Goal: Task Accomplishment & Management: Manage account settings

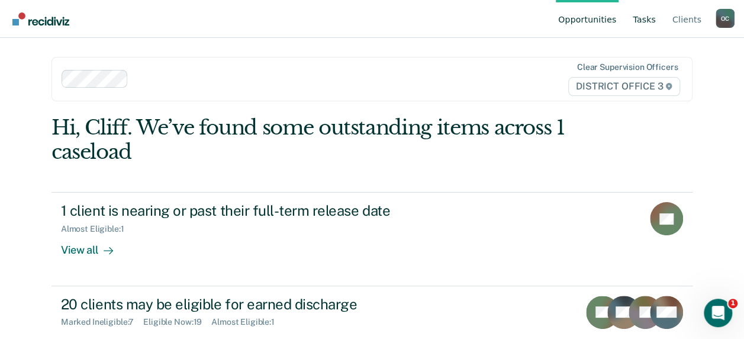
click at [651, 21] on link "Tasks" at bounding box center [644, 19] width 28 height 38
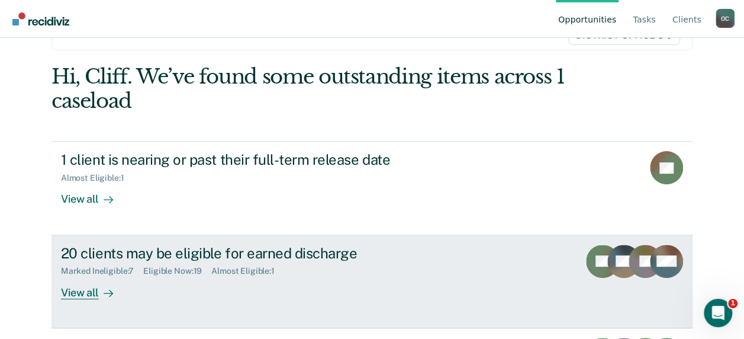
scroll to position [118, 0]
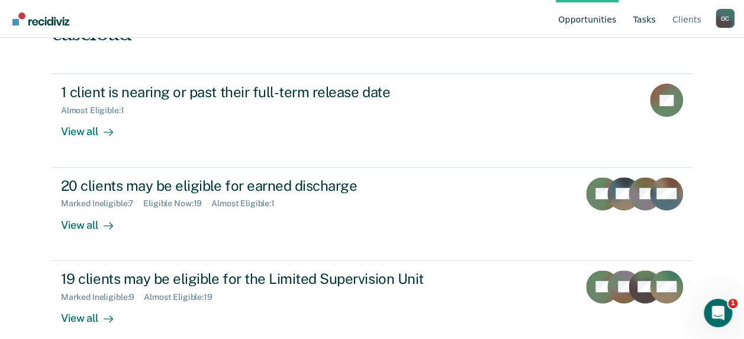
click at [648, 20] on link "Tasks" at bounding box center [644, 19] width 28 height 38
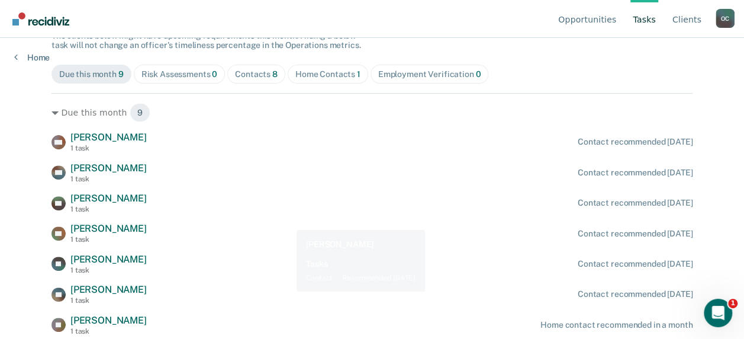
scroll to position [175, 0]
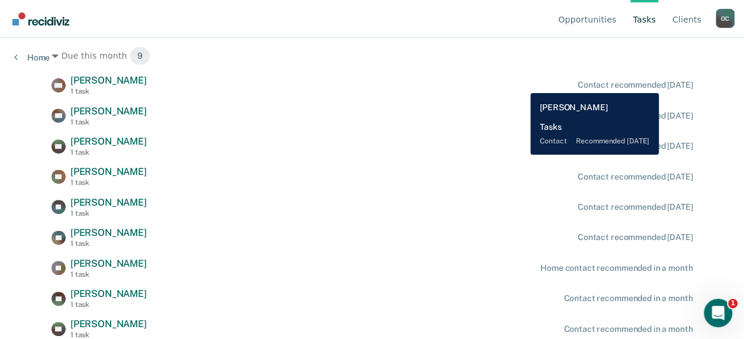
click at [666, 84] on div "Contact recommended [DATE]" at bounding box center [635, 85] width 115 height 10
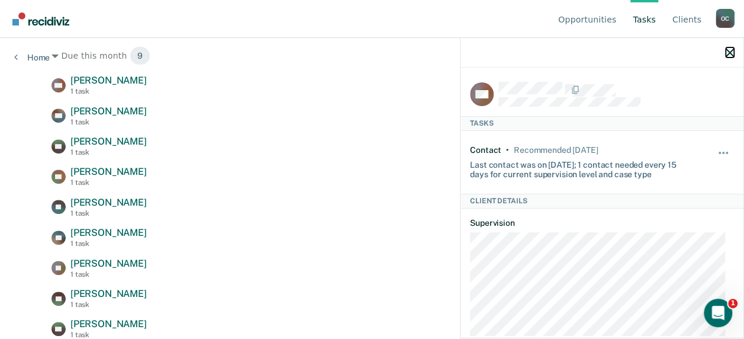
click at [732, 55] on icon "button" at bounding box center [730, 53] width 8 height 8
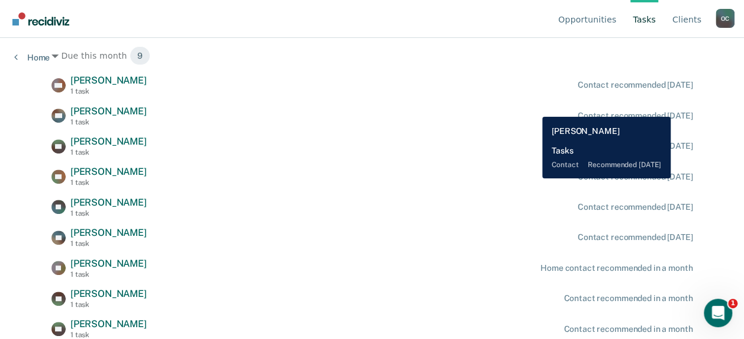
click at [533, 108] on div "BM Branden Manning 1 task Contact recommended in 9 days" at bounding box center [371, 115] width 641 height 21
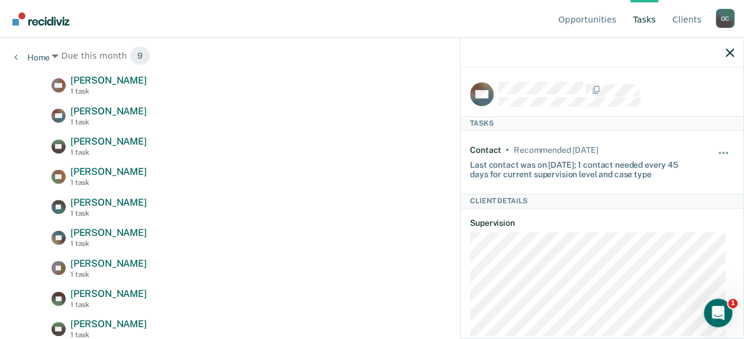
click at [298, 221] on div "MD Miranda Doty 1 task Contact recommended in 7 days BM Branden Manning 1 task …" at bounding box center [371, 207] width 641 height 265
click at [733, 52] on icon "button" at bounding box center [730, 53] width 8 height 8
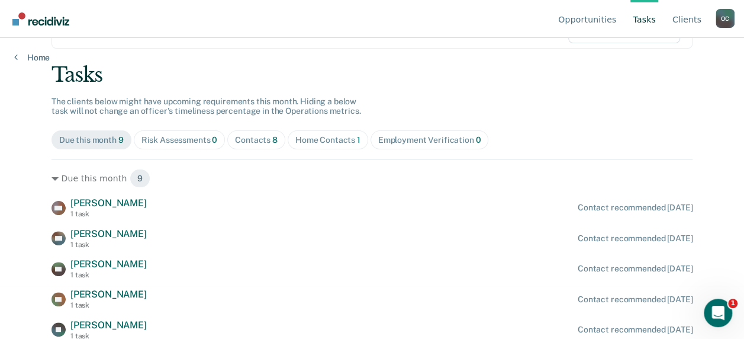
scroll to position [0, 0]
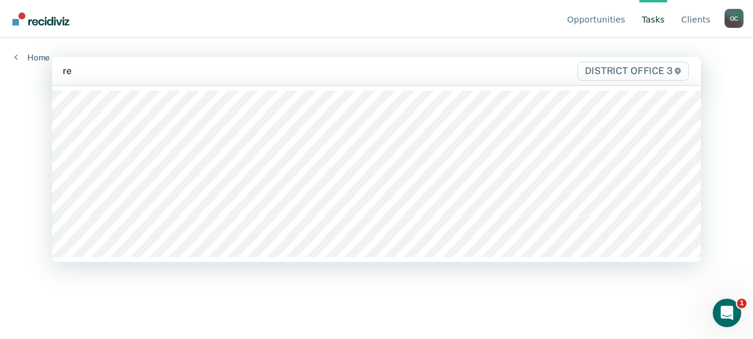
type input "rey"
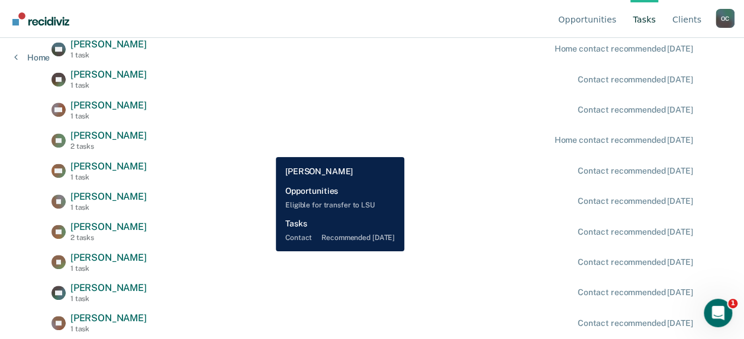
scroll to position [366, 0]
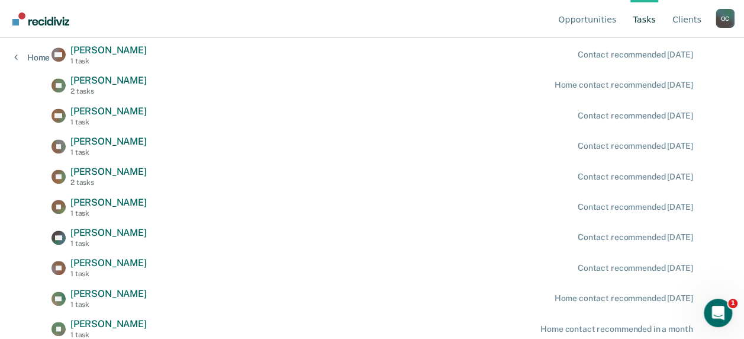
drag, startPoint x: 743, startPoint y: 244, endPoint x: 738, endPoint y: 152, distance: 92.5
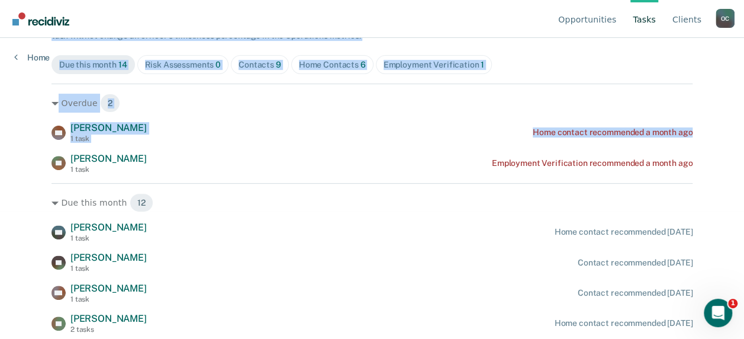
scroll to position [126, 0]
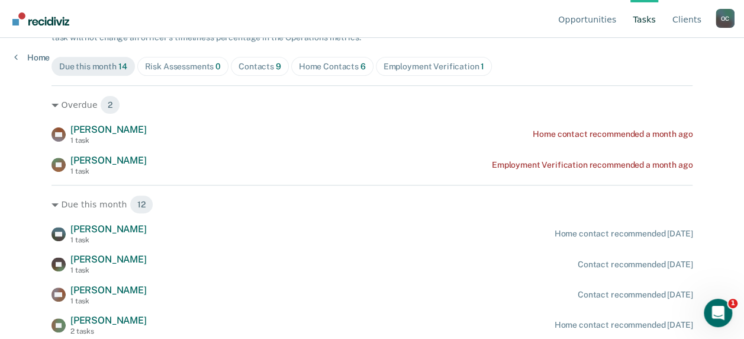
click at [350, 147] on div "ML Matthew Lebo 1 task Home contact recommended a month ago SL Shane Lunsford 1…" at bounding box center [371, 149] width 641 height 51
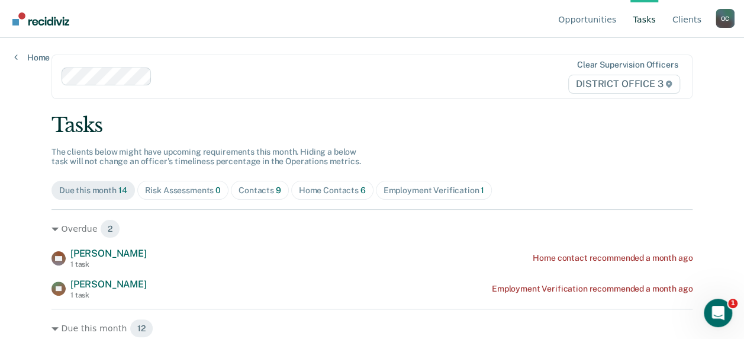
scroll to position [0, 0]
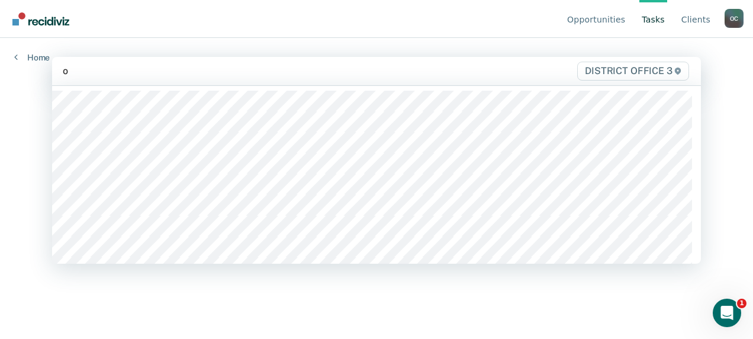
type input "oh"
